Goal: Transaction & Acquisition: Book appointment/travel/reservation

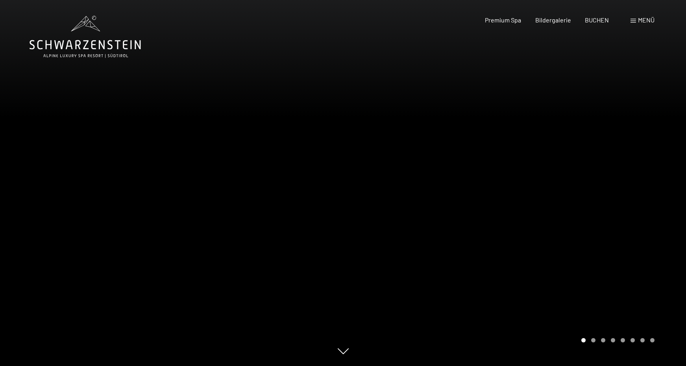
click at [632, 24] on div "Menü" at bounding box center [643, 20] width 24 height 9
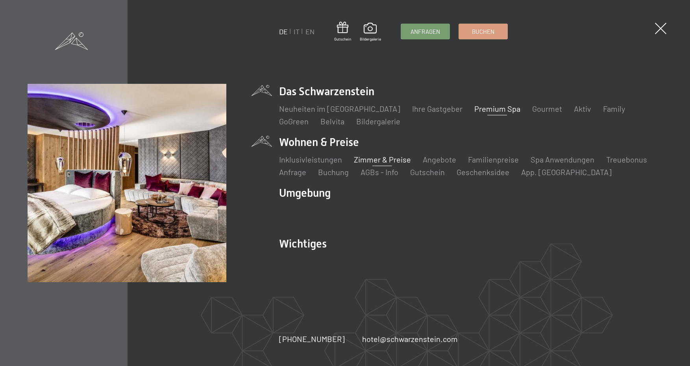
click at [369, 160] on link "Zimmer & Preise" at bounding box center [382, 159] width 57 height 9
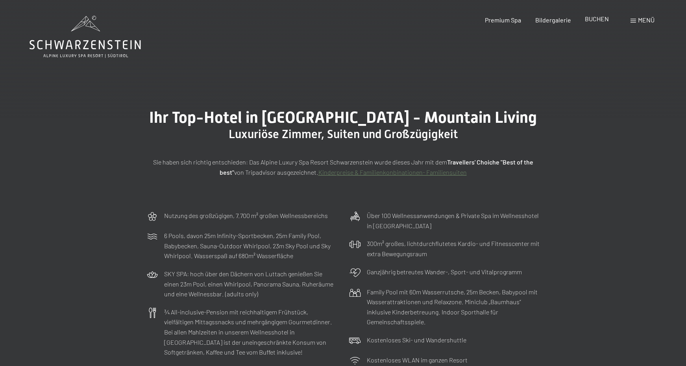
click at [593, 18] on span "BUCHEN" at bounding box center [597, 18] width 24 height 7
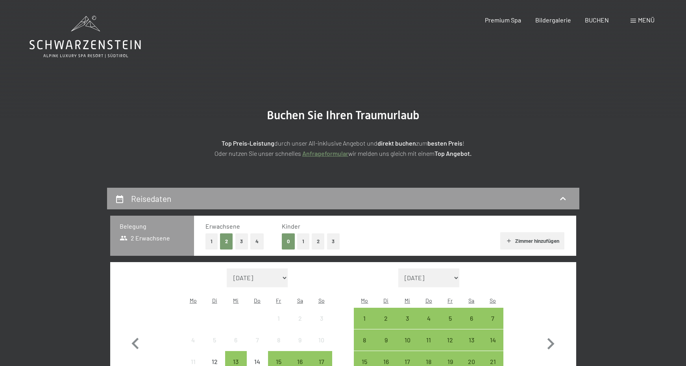
click at [301, 239] on button "1" at bounding box center [303, 242] width 12 height 16
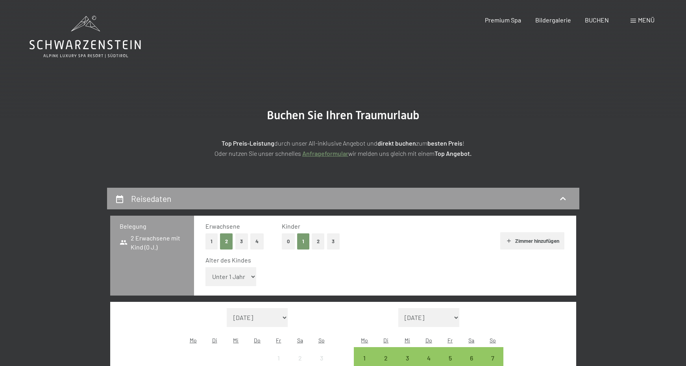
select select "16"
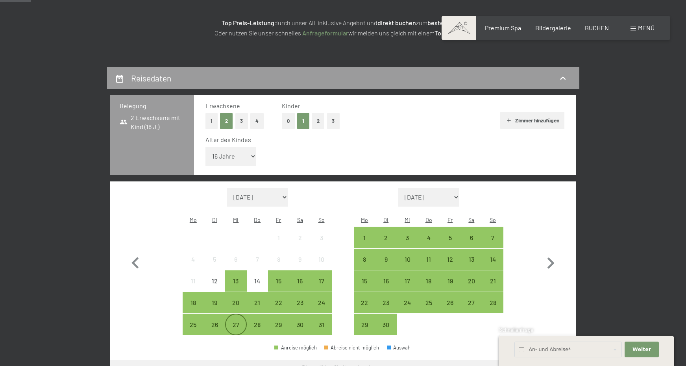
scroll to position [121, 0]
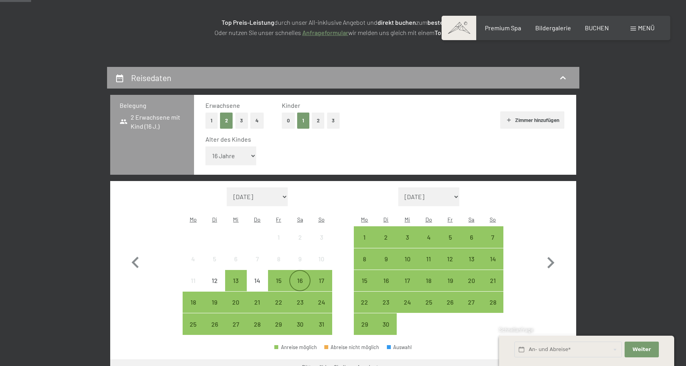
click at [295, 278] on div "16" at bounding box center [300, 288] width 20 height 20
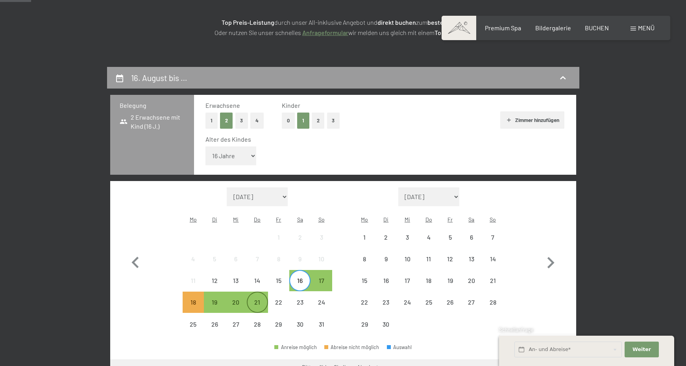
click at [260, 299] on div "21" at bounding box center [258, 309] width 20 height 20
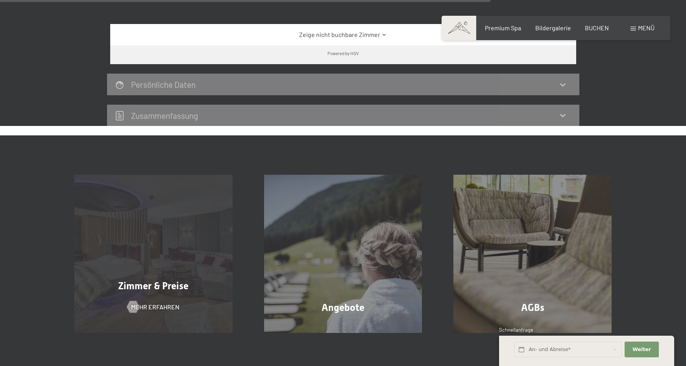
scroll to position [768, 0]
